Goal: Navigation & Orientation: Understand site structure

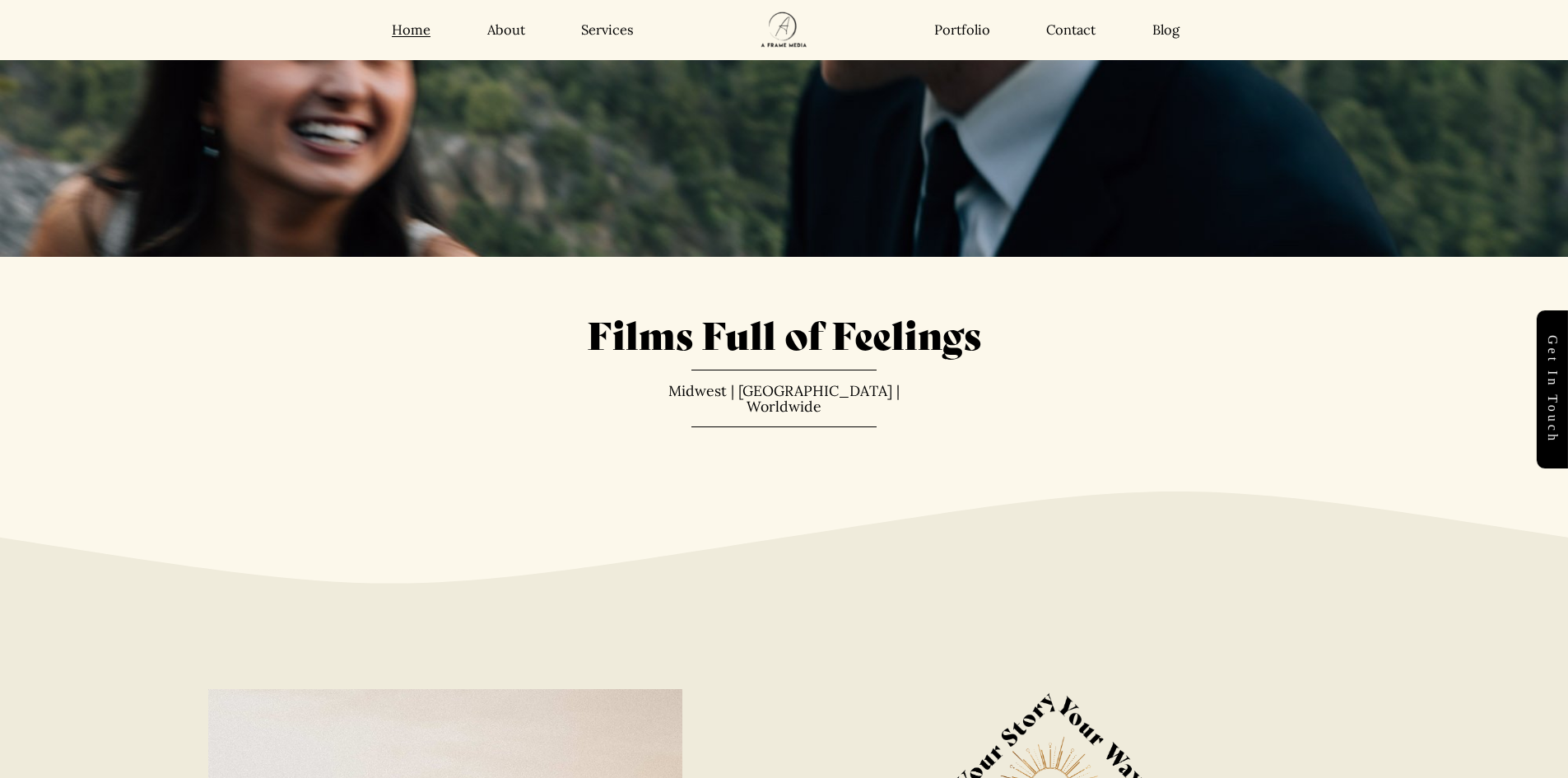
scroll to position [165, 0]
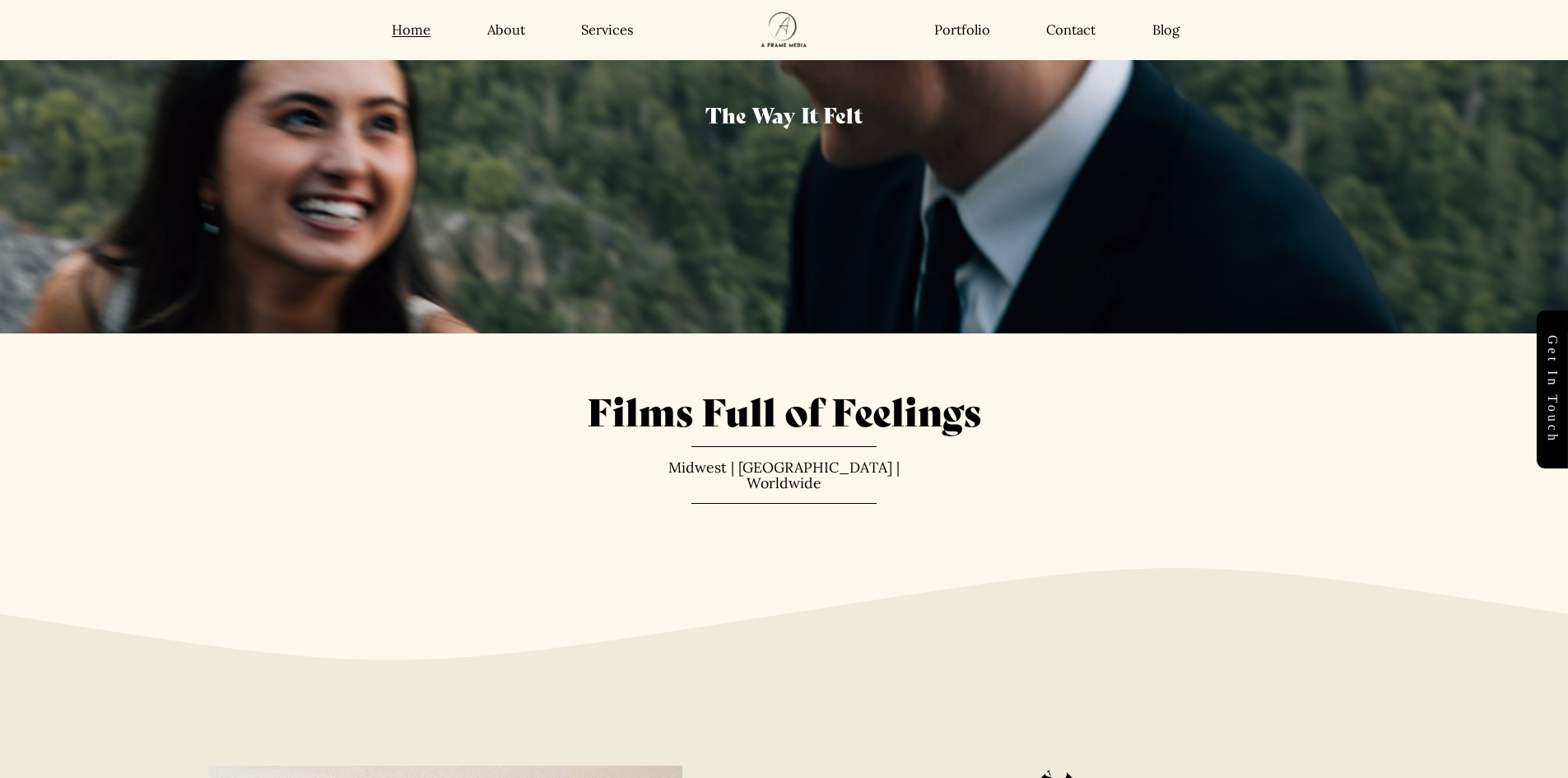
click at [1155, 30] on link "Blog" at bounding box center [1165, 30] width 27 height 17
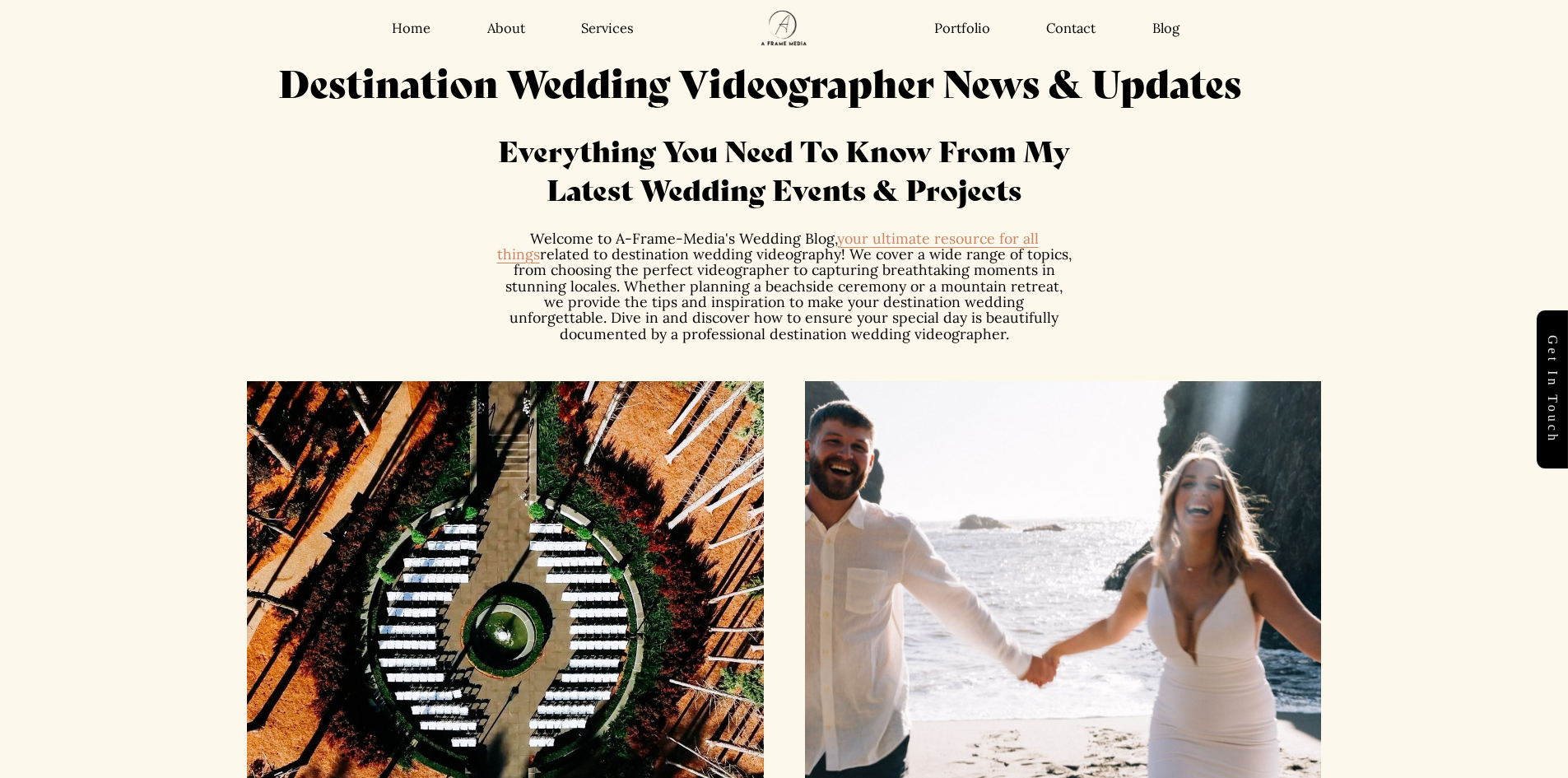
click at [1069, 38] on div "Home About Services Portfolio Contact Blog Home About" at bounding box center [784, 28] width 1408 height 57
click at [1068, 37] on link "Contact" at bounding box center [1071, 28] width 49 height 17
click at [1062, 27] on link "Contact" at bounding box center [1071, 28] width 49 height 17
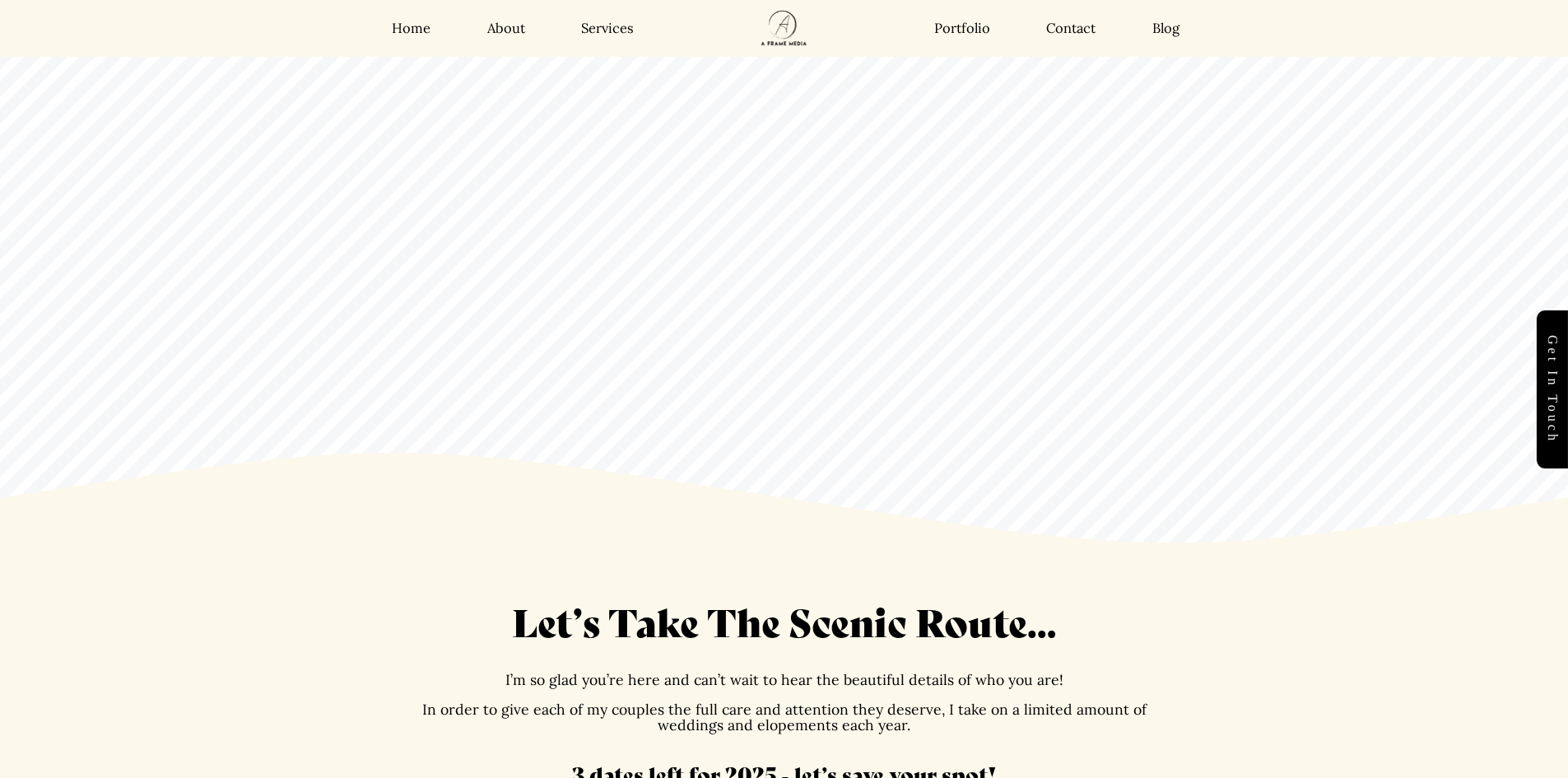
click at [978, 34] on link "Portfolio" at bounding box center [962, 28] width 56 height 17
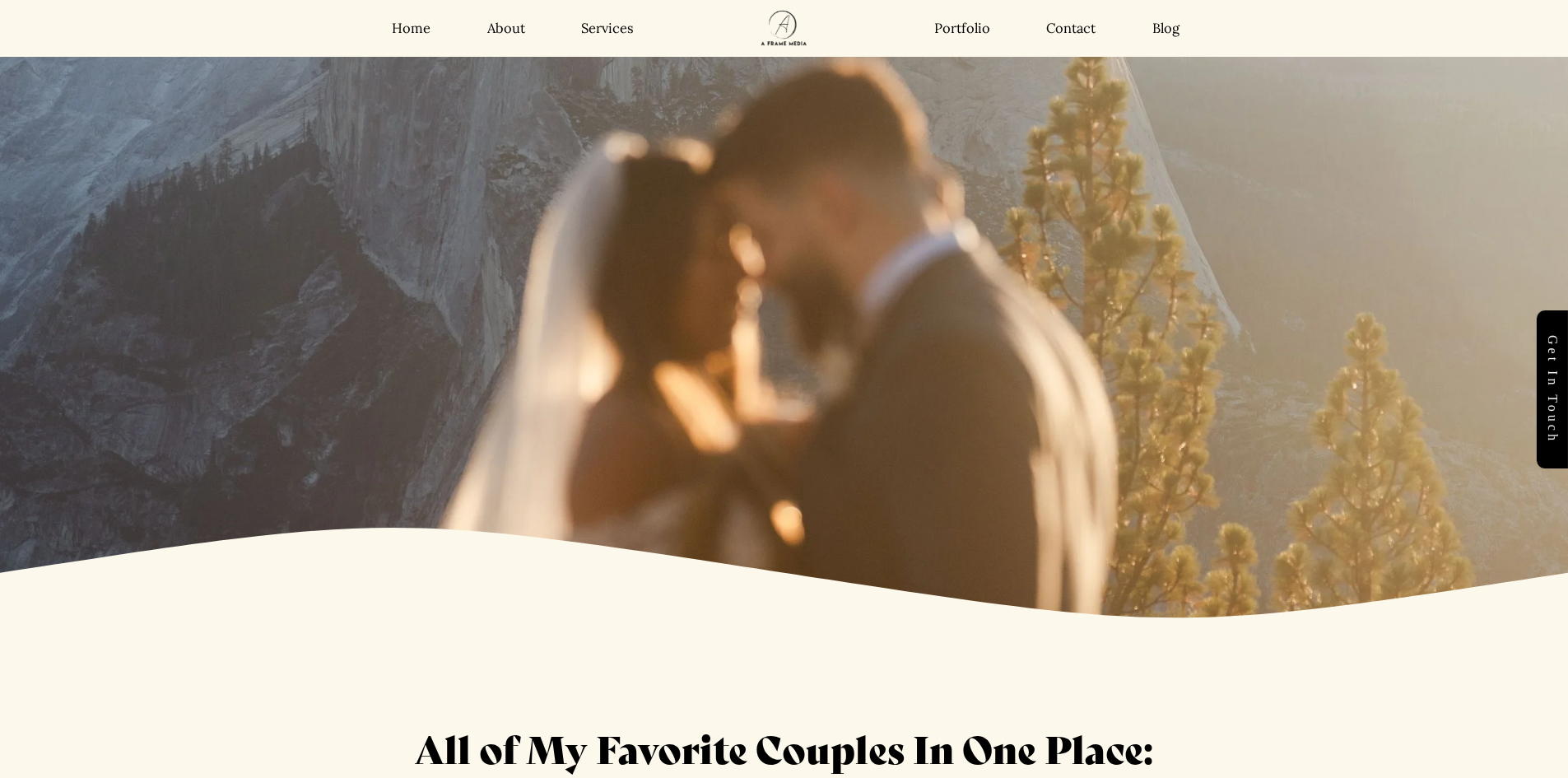
click at [616, 27] on link "Services" at bounding box center [607, 28] width 52 height 17
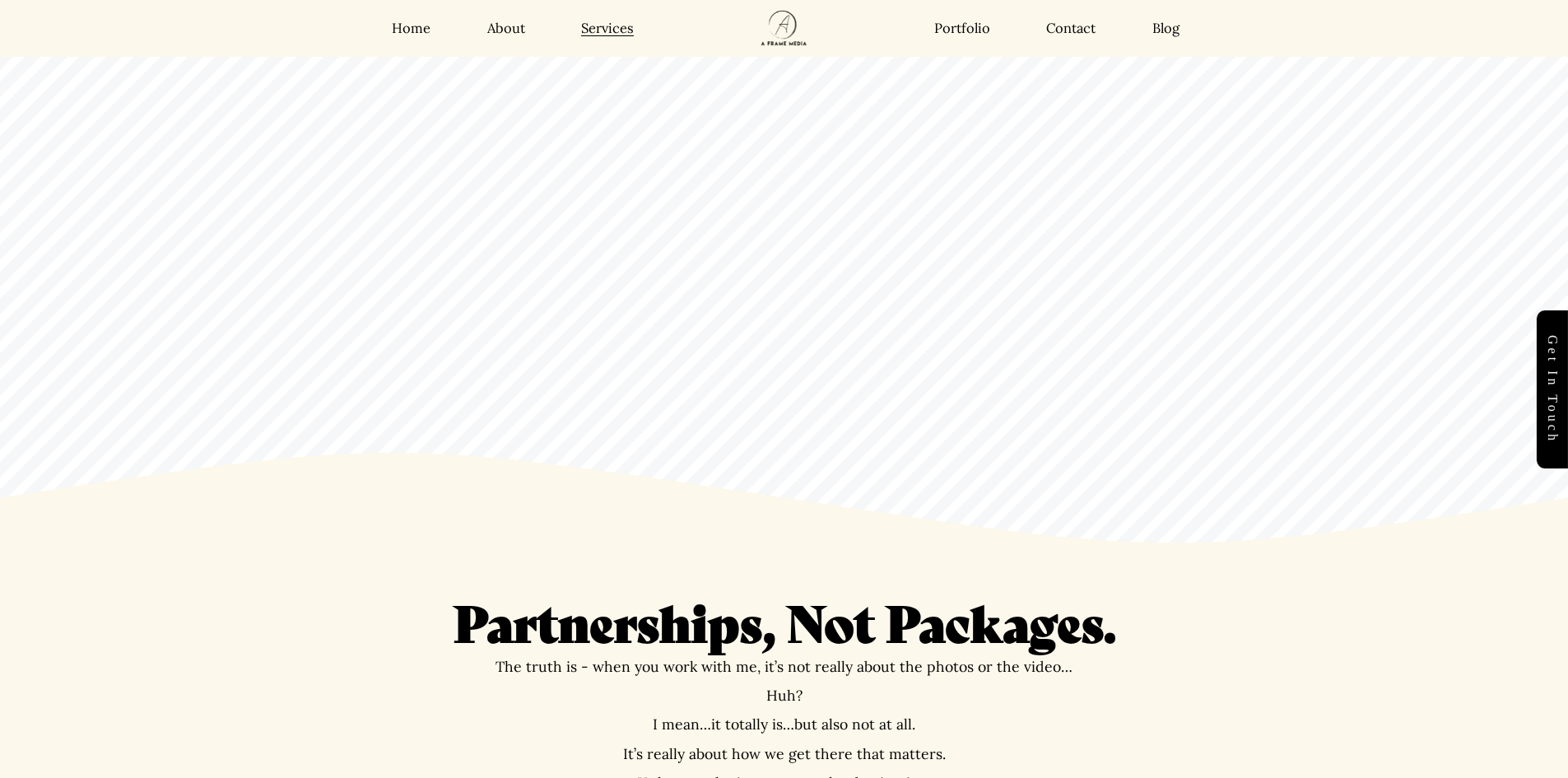
click at [502, 19] on link "About" at bounding box center [506, 28] width 38 height 17
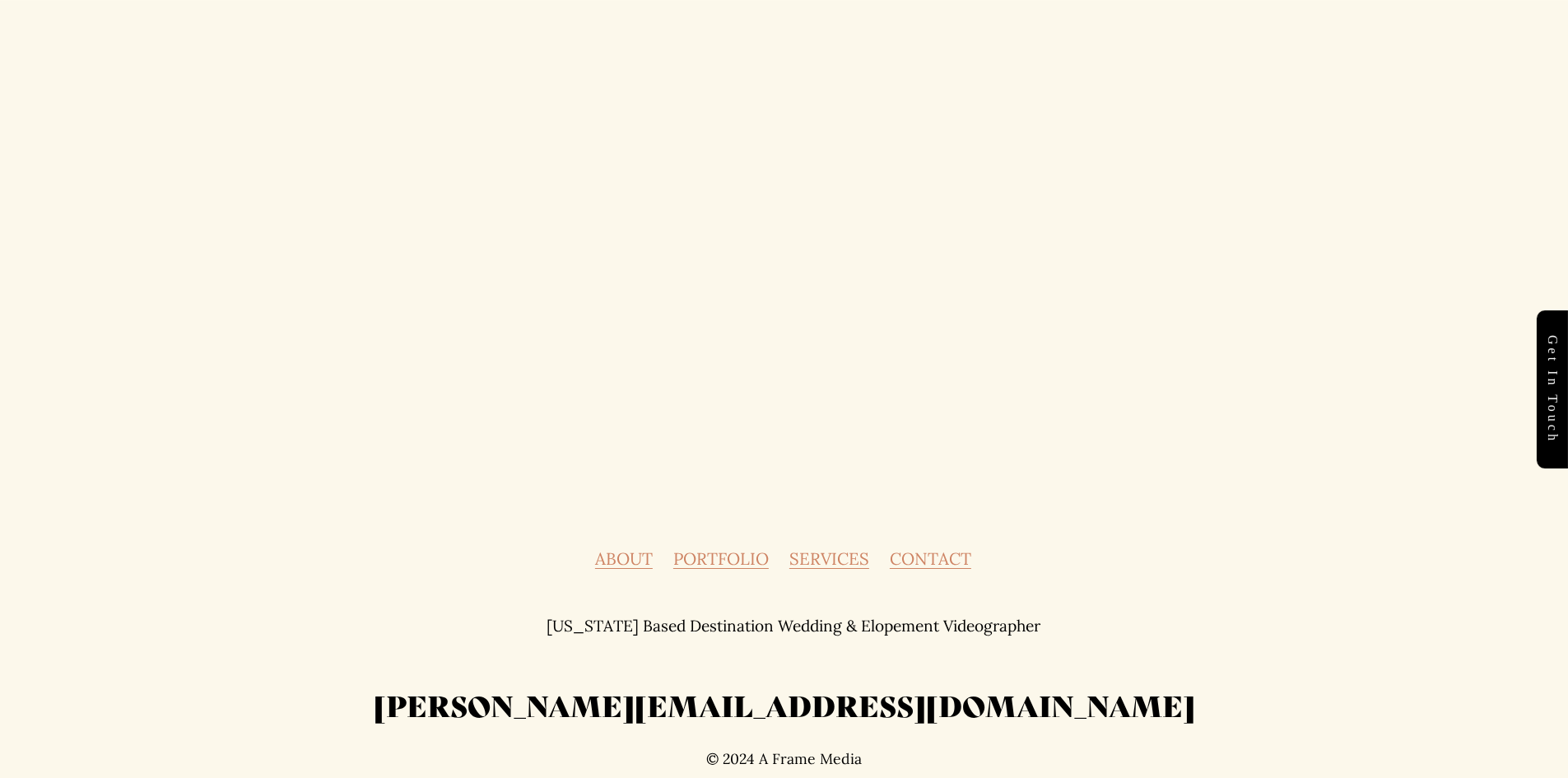
scroll to position [4717, 0]
click at [947, 568] on link "CONTACT" at bounding box center [930, 558] width 81 height 16
click at [724, 563] on link "PORTFOLIO" at bounding box center [720, 558] width 95 height 16
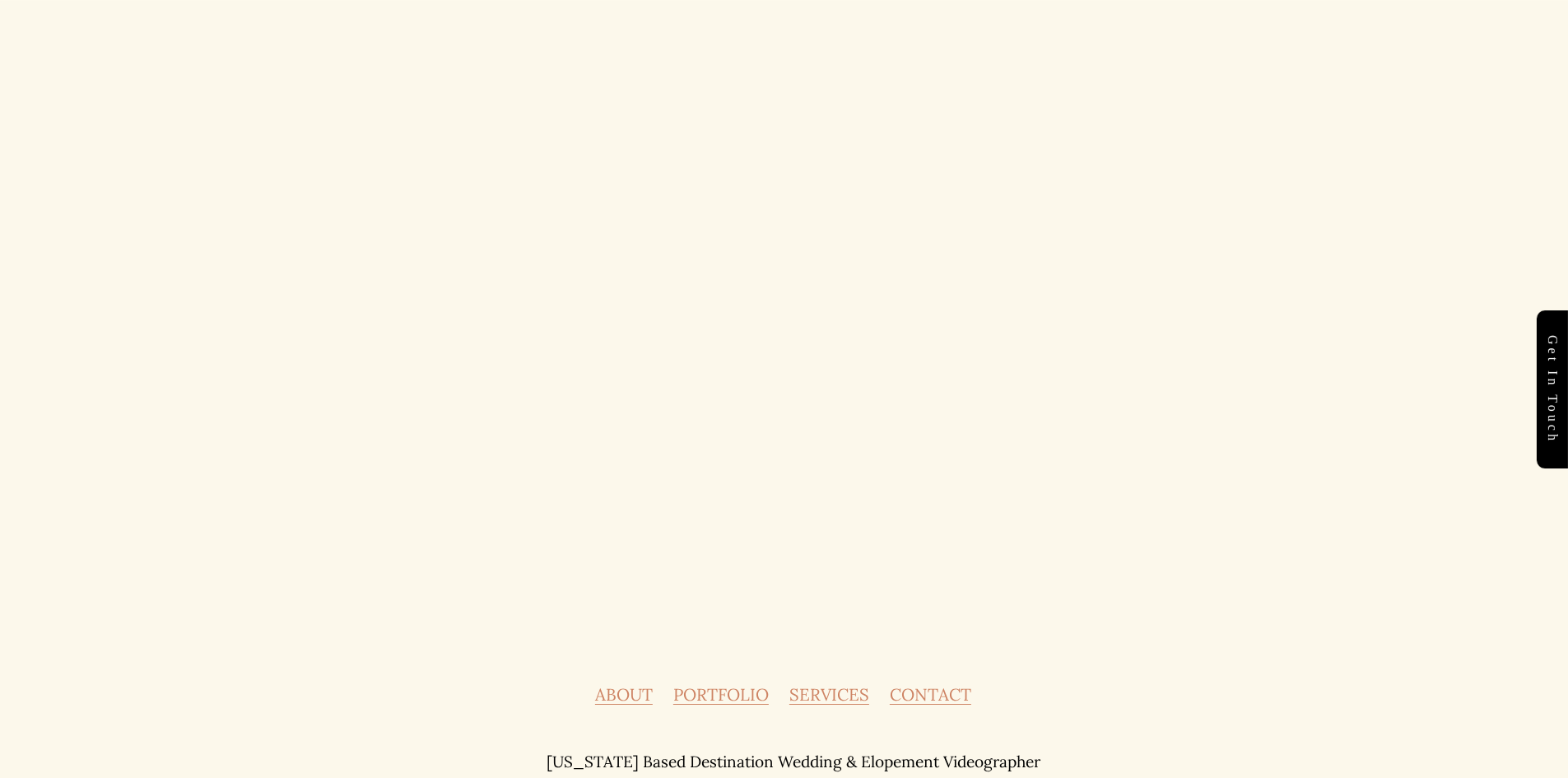
scroll to position [7550, 0]
